Goal: Information Seeking & Learning: Check status

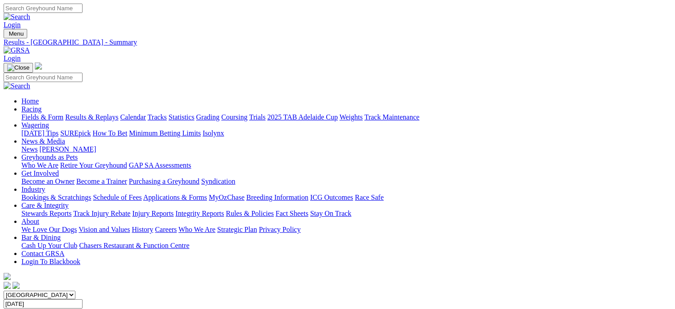
click at [83, 299] on input "[DATE]" at bounding box center [43, 303] width 79 height 9
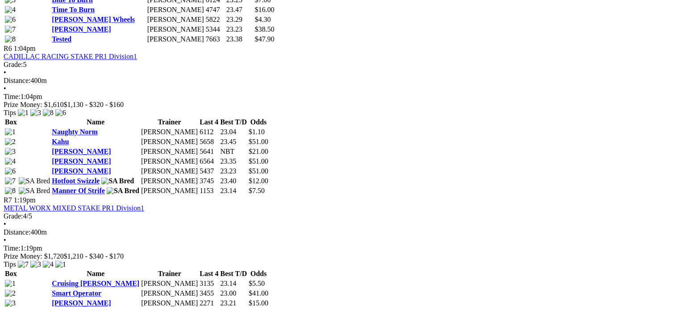
scroll to position [1160, 0]
